Goal: Find specific page/section: Find specific page/section

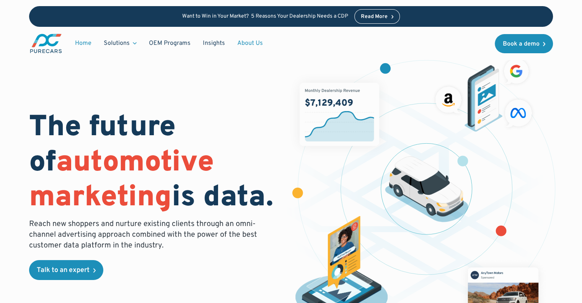
click at [244, 44] on link "About Us" at bounding box center [250, 43] width 38 height 15
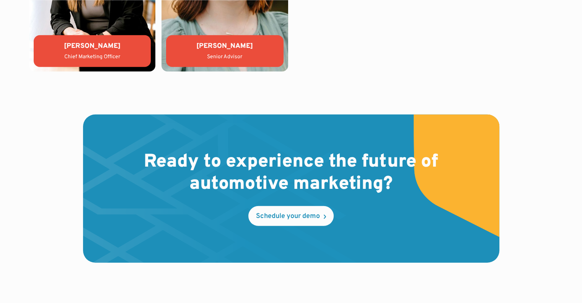
scroll to position [2247, 0]
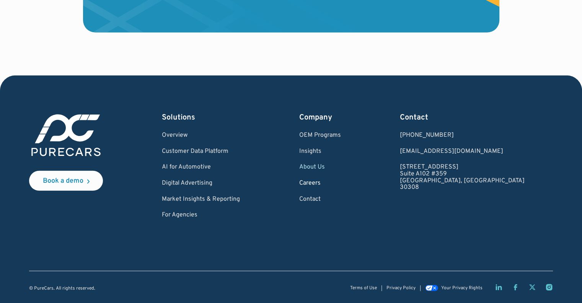
click at [341, 183] on link "Careers" at bounding box center [320, 183] width 42 height 7
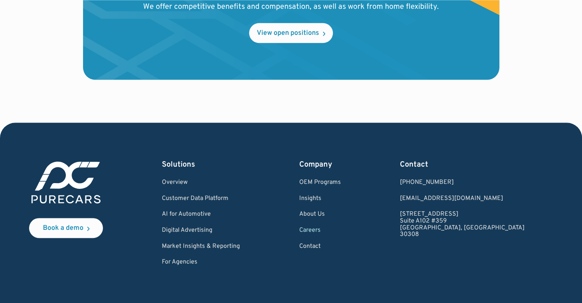
scroll to position [905, 0]
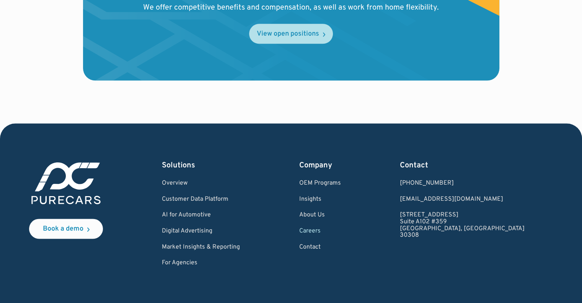
click at [285, 24] on link "View open positions" at bounding box center [291, 34] width 84 height 20
